Goal: Transaction & Acquisition: Purchase product/service

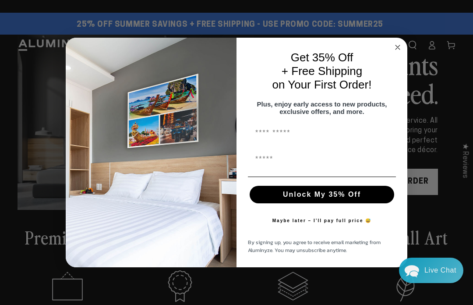
click at [397, 47] on circle "Close dialog" at bounding box center [398, 47] width 10 height 10
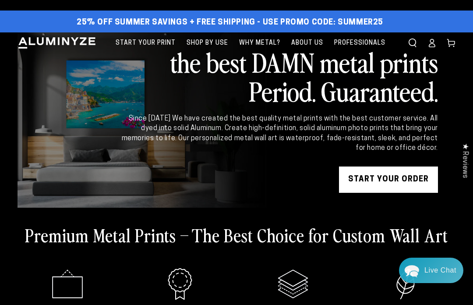
scroll to position [2, 0]
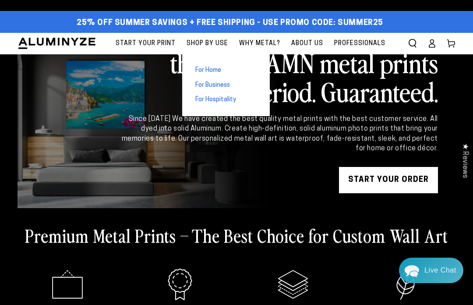
click at [221, 69] on span "For Home" at bounding box center [208, 70] width 26 height 9
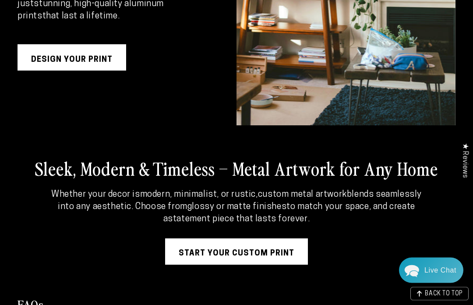
scroll to position [1325, 0]
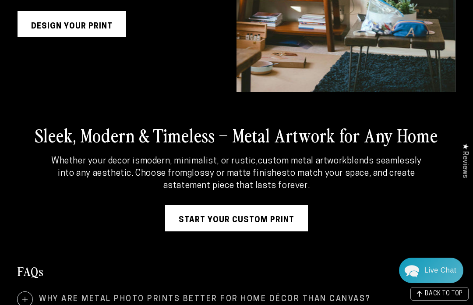
click at [298, 225] on link "Start Your Custom Print" at bounding box center [236, 218] width 143 height 26
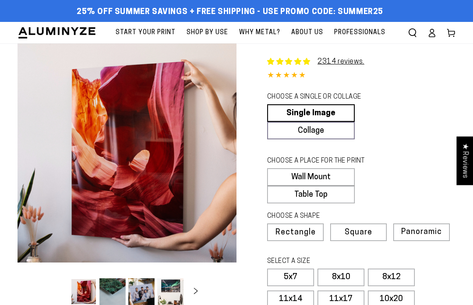
select select "**********"
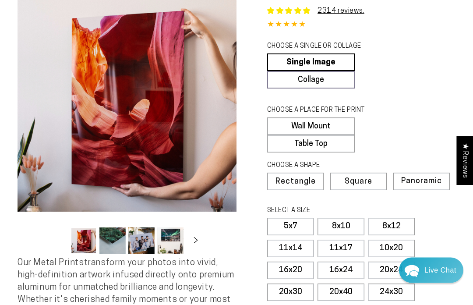
scroll to position [51, 0]
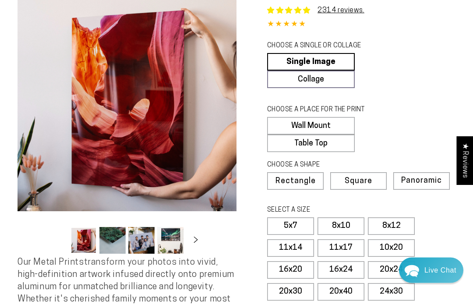
click at [120, 238] on button "Load image 2 in gallery view" at bounding box center [112, 240] width 26 height 27
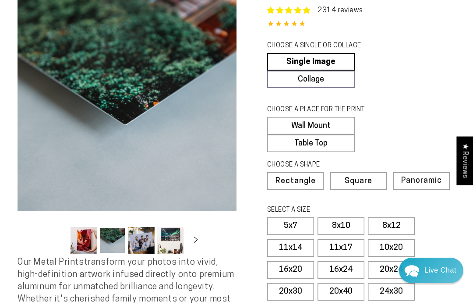
click at [148, 241] on button "Load image 3 in gallery view" at bounding box center [141, 240] width 26 height 27
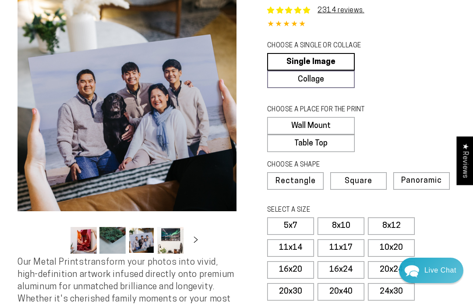
click at [179, 252] on button "Load image 4 in gallery view" at bounding box center [170, 240] width 26 height 27
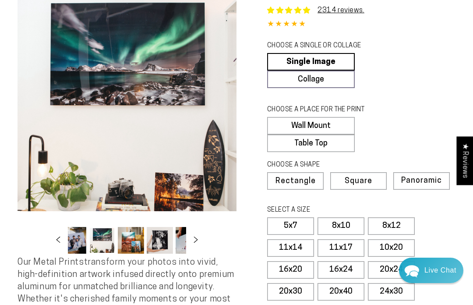
scroll to position [0, 85]
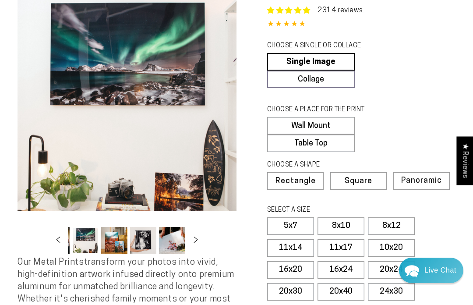
click at [402, 221] on label "8x12" at bounding box center [391, 226] width 47 height 18
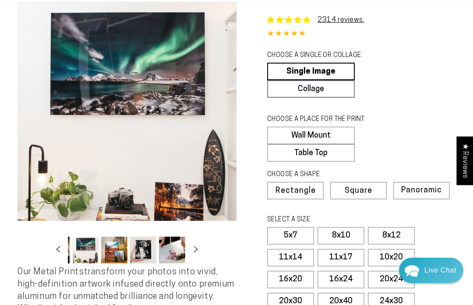
scroll to position [42, 0]
